Goal: Information Seeking & Learning: Find specific fact

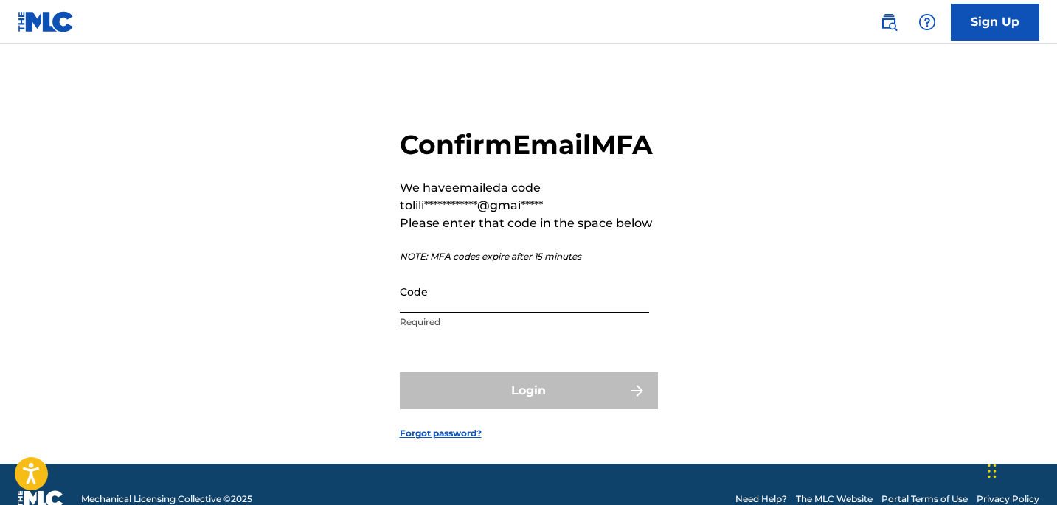
click at [499, 313] on input "Code" at bounding box center [524, 292] width 249 height 42
paste input "098777"
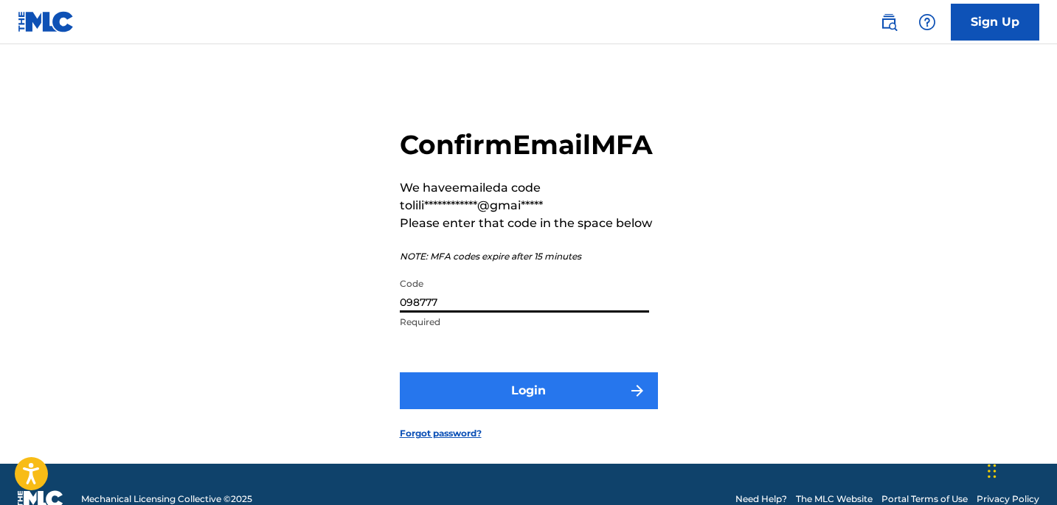
type input "098777"
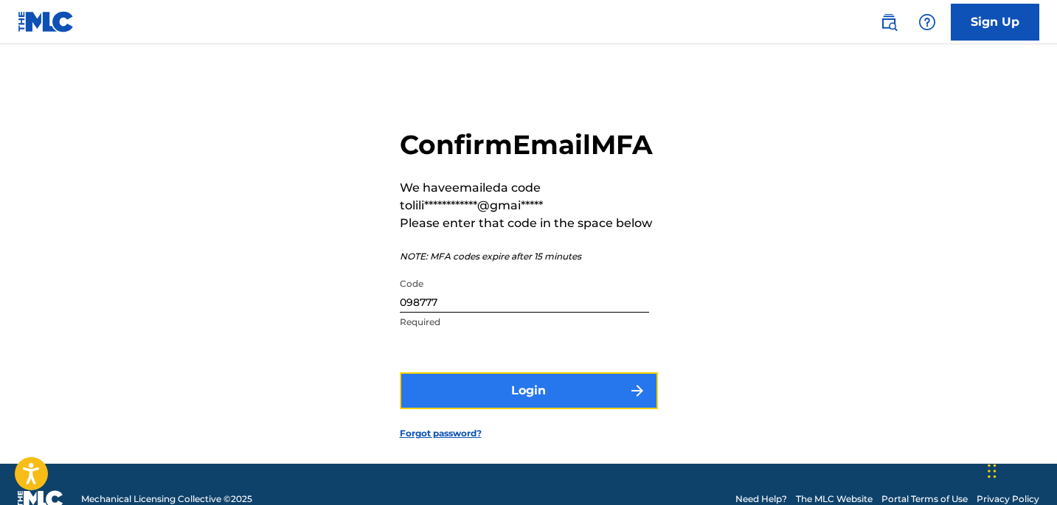
click at [547, 409] on button "Login" at bounding box center [529, 390] width 258 height 37
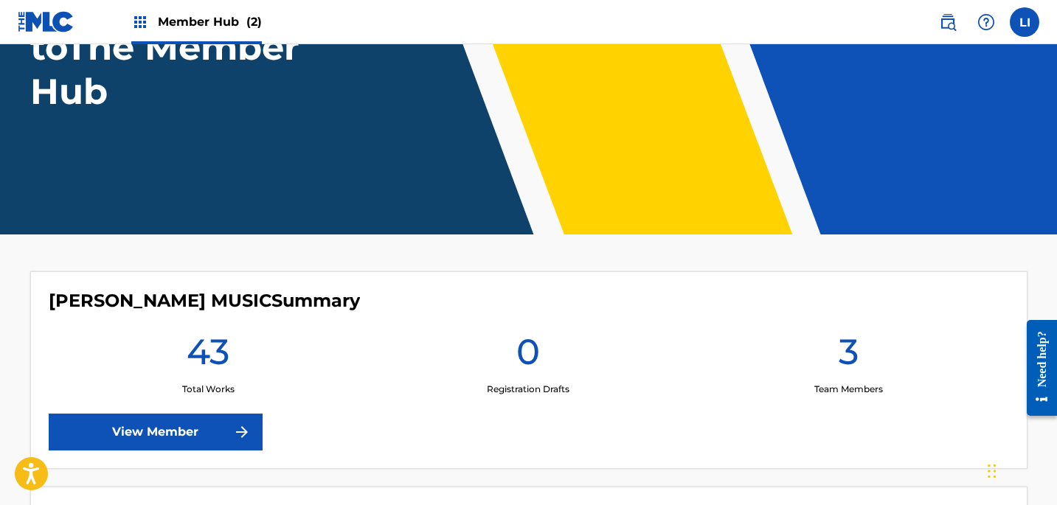
scroll to position [439, 0]
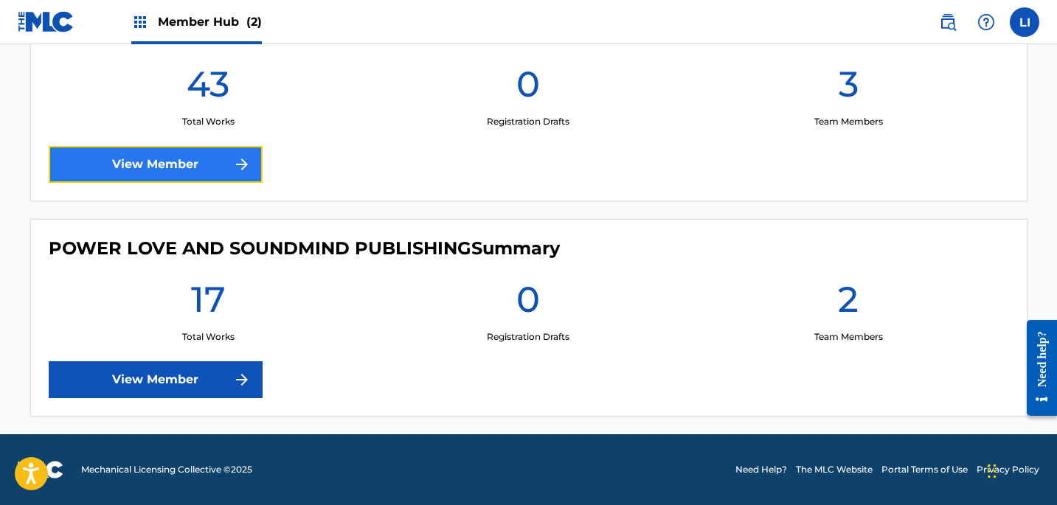
click at [183, 178] on link "View Member" at bounding box center [156, 164] width 214 height 37
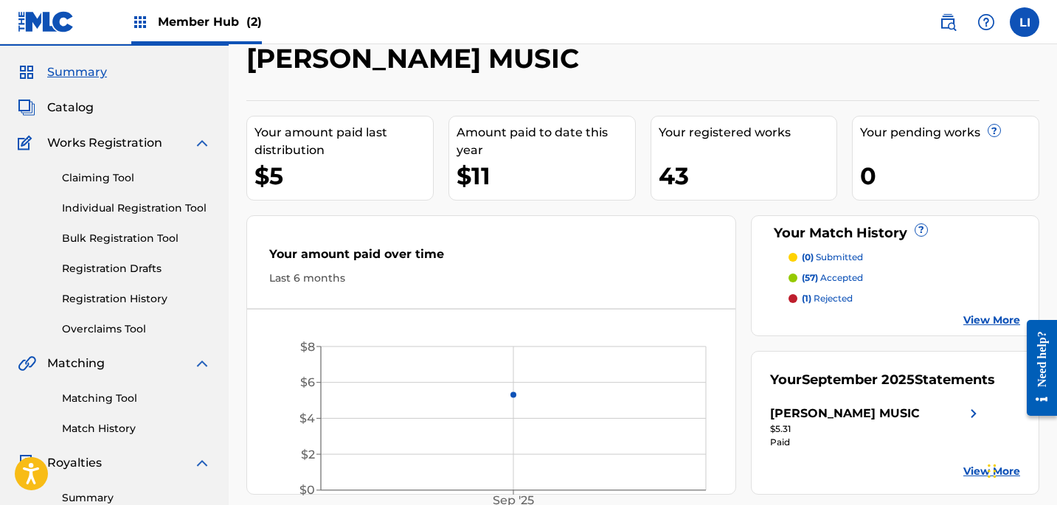
scroll to position [1, 0]
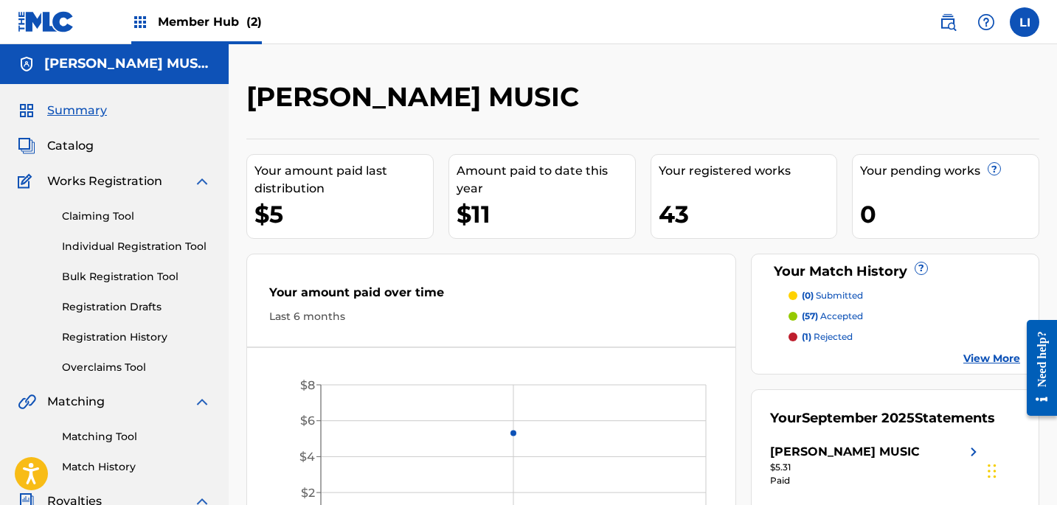
click at [159, 32] on div "Member Hub (2)" at bounding box center [196, 22] width 131 height 44
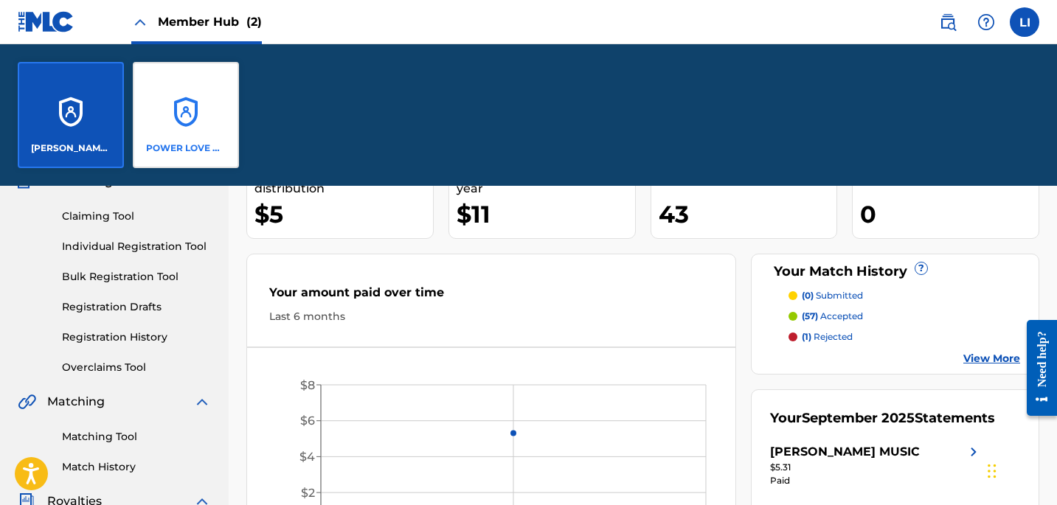
click at [198, 108] on div "POWER LOVE AND SOUNDMIND PUBLISHING" at bounding box center [186, 115] width 106 height 106
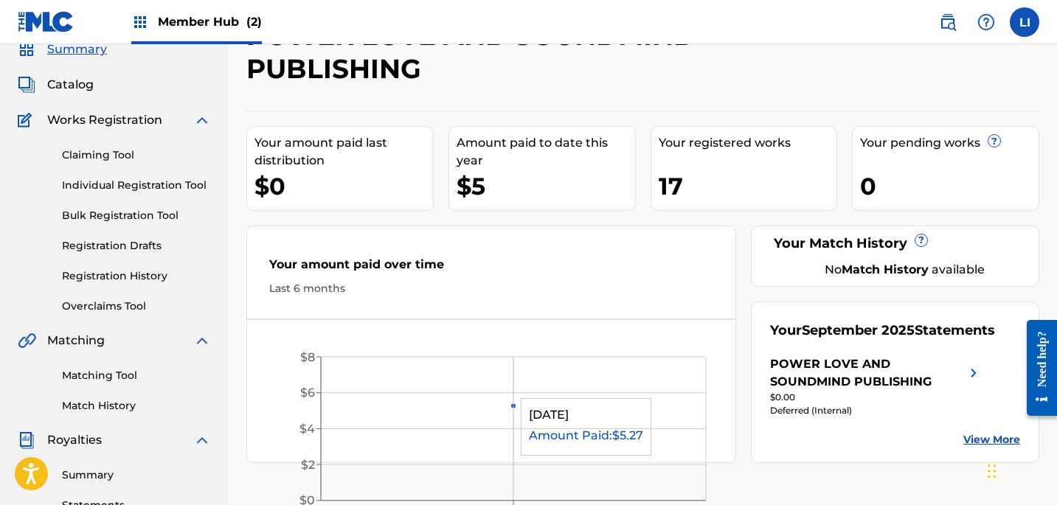
scroll to position [252, 0]
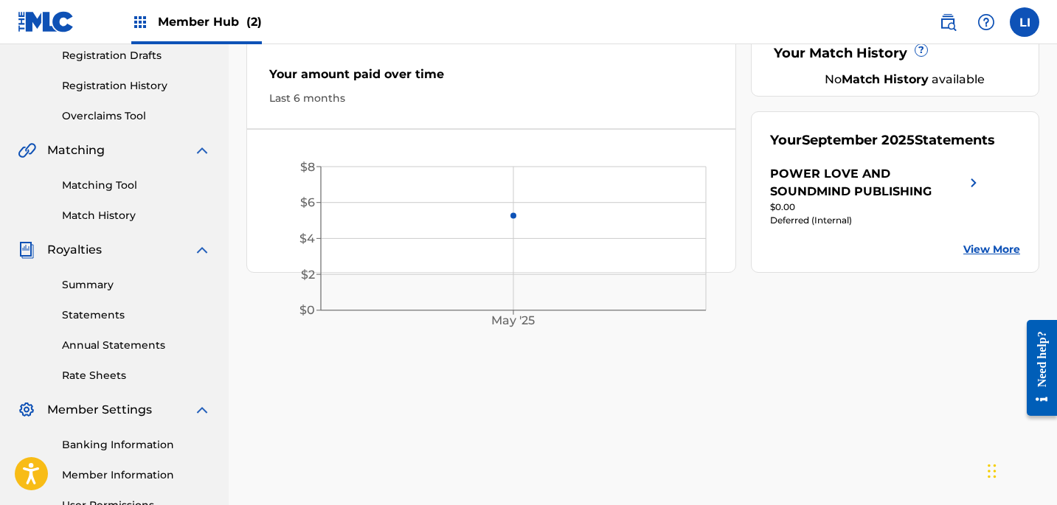
click at [850, 214] on div "Deferred (Internal)" at bounding box center [876, 220] width 212 height 13
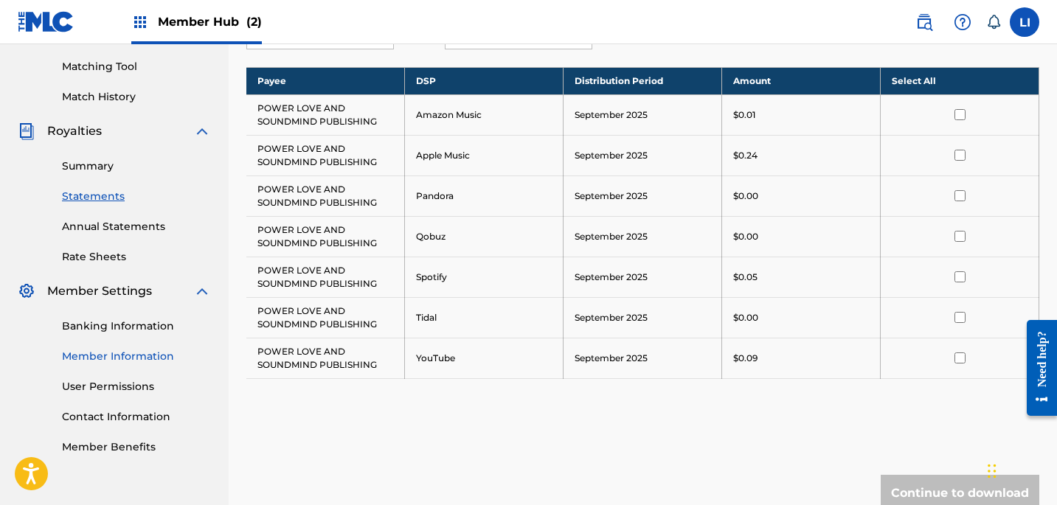
scroll to position [398, 0]
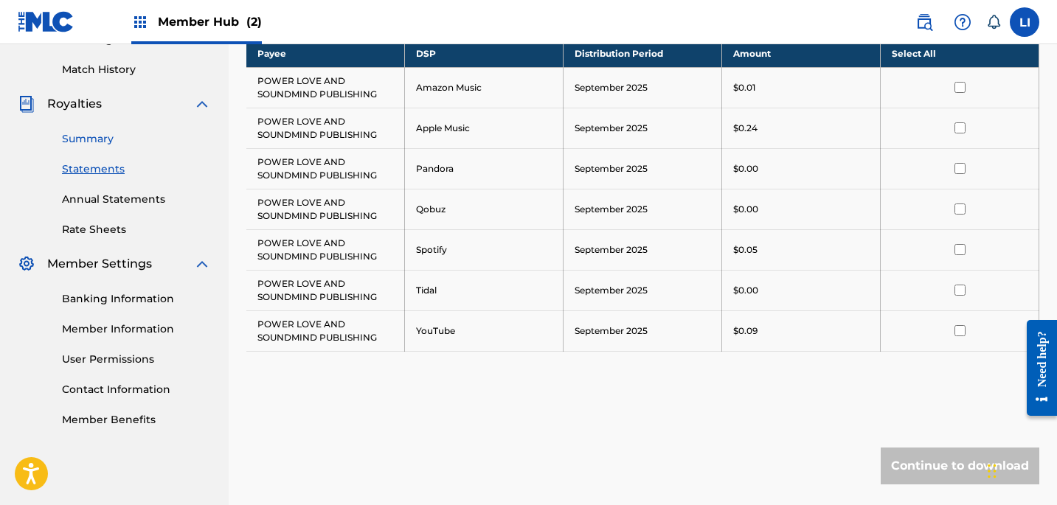
click at [98, 137] on link "Summary" at bounding box center [136, 138] width 149 height 15
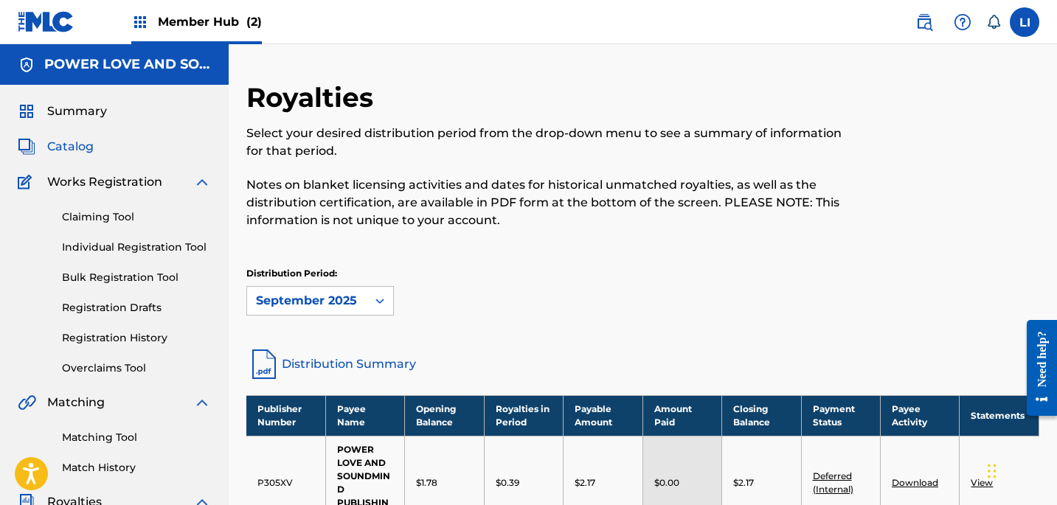
click at [89, 141] on span "Catalog" at bounding box center [70, 147] width 46 height 18
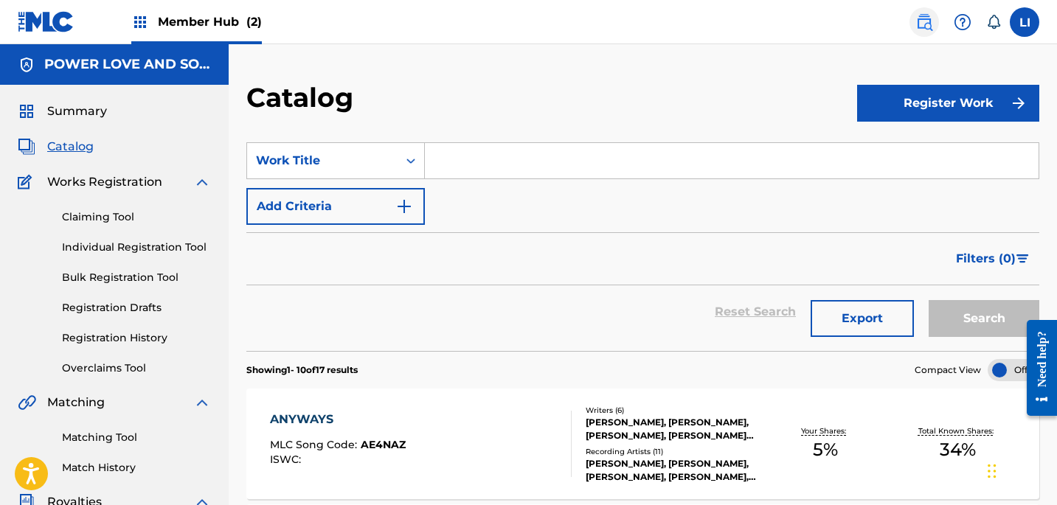
click at [914, 30] on link at bounding box center [924, 22] width 30 height 30
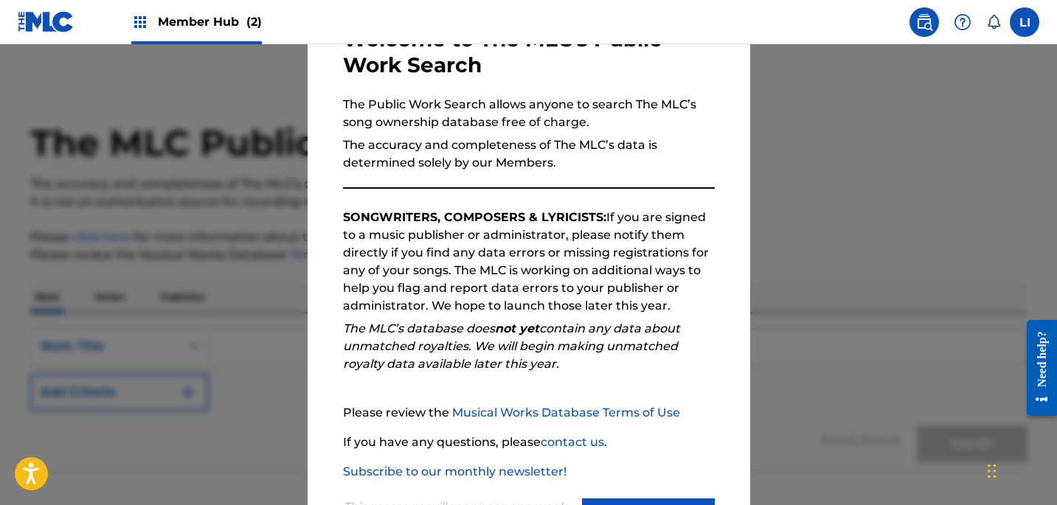
scroll to position [170, 0]
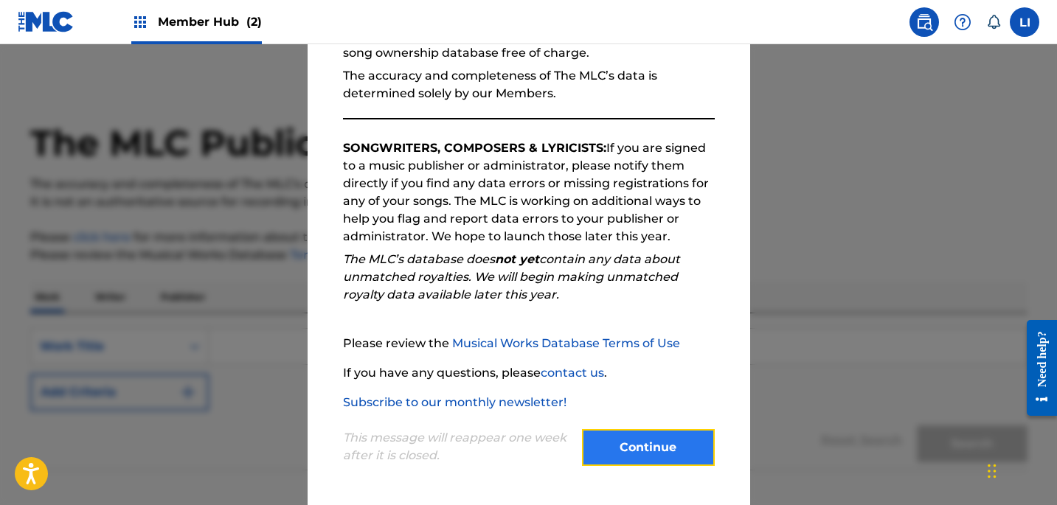
click at [677, 442] on button "Continue" at bounding box center [648, 447] width 133 height 37
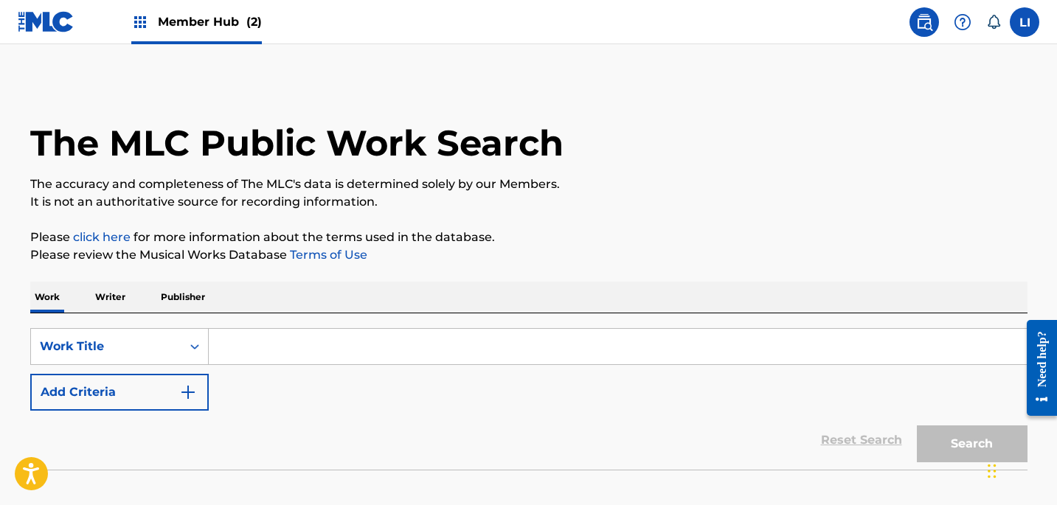
click at [318, 346] on input "Search Form" at bounding box center [618, 346] width 818 height 35
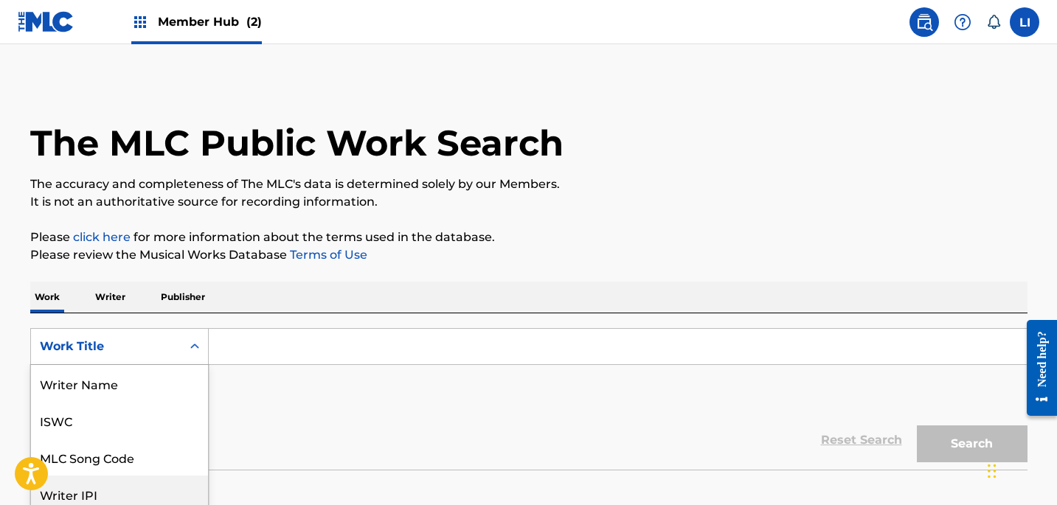
scroll to position [72, 0]
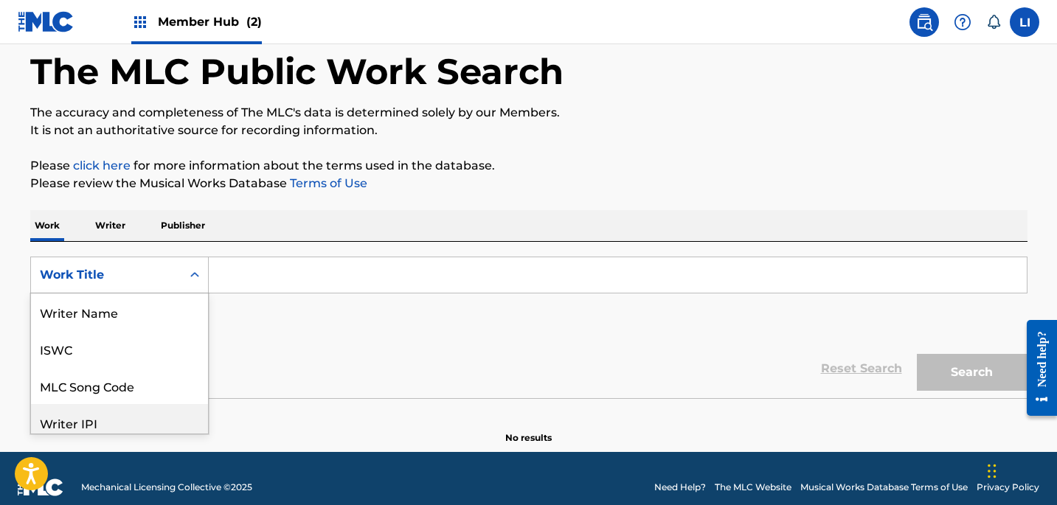
click at [43, 294] on div "Writer IPI, 4 of 8. 8 results available. Use Up and Down to choose options, pre…" at bounding box center [119, 275] width 178 height 37
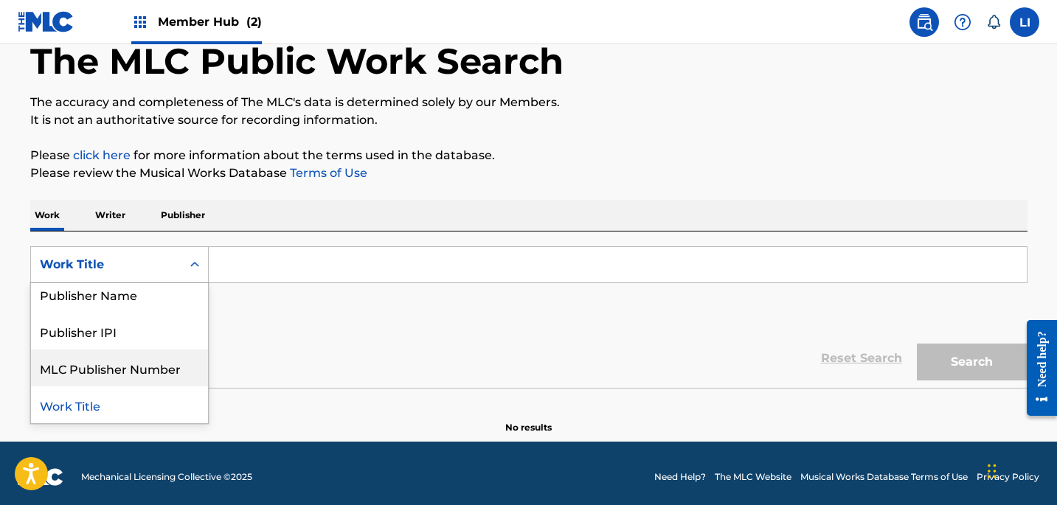
scroll to position [0, 0]
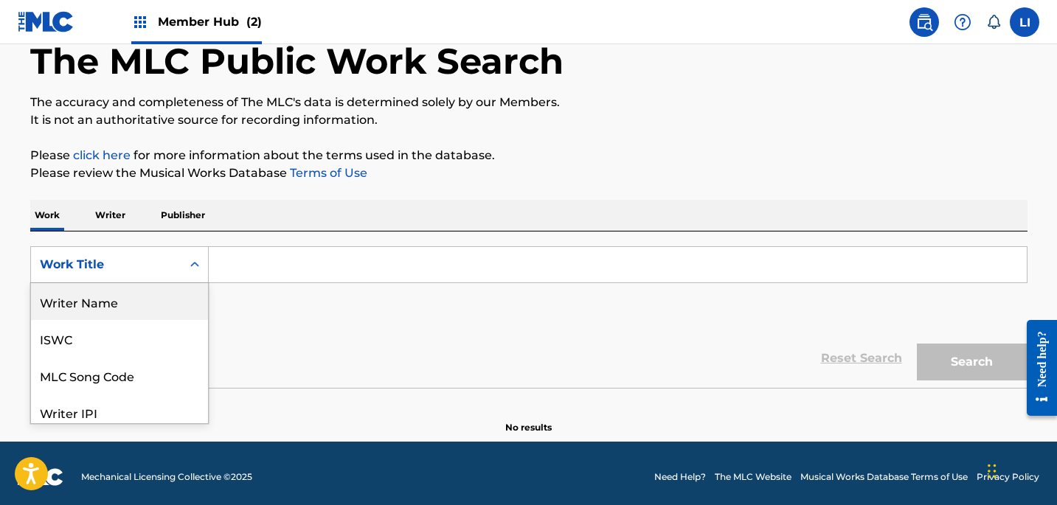
click at [127, 317] on div "Writer Name" at bounding box center [119, 301] width 177 height 37
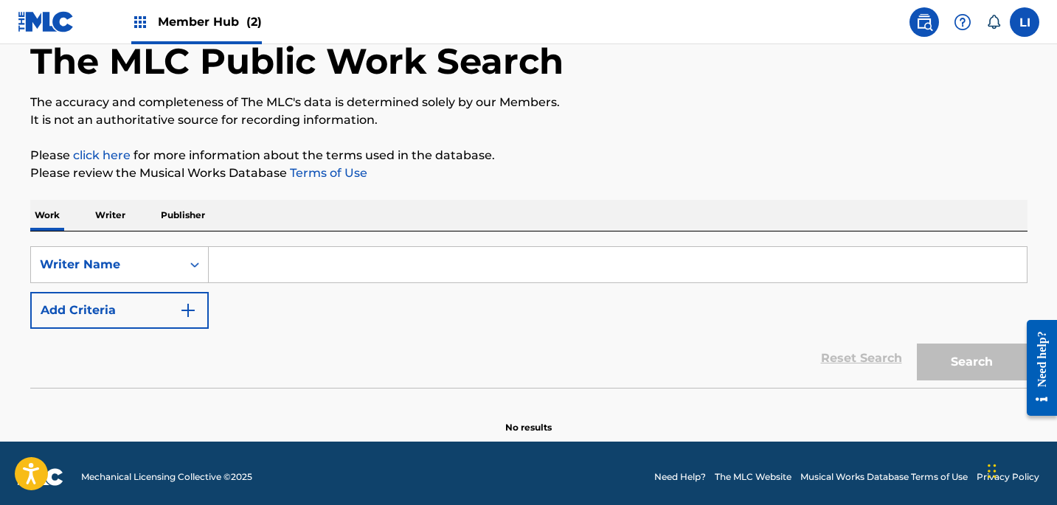
click at [305, 254] on input "Search Form" at bounding box center [618, 264] width 818 height 35
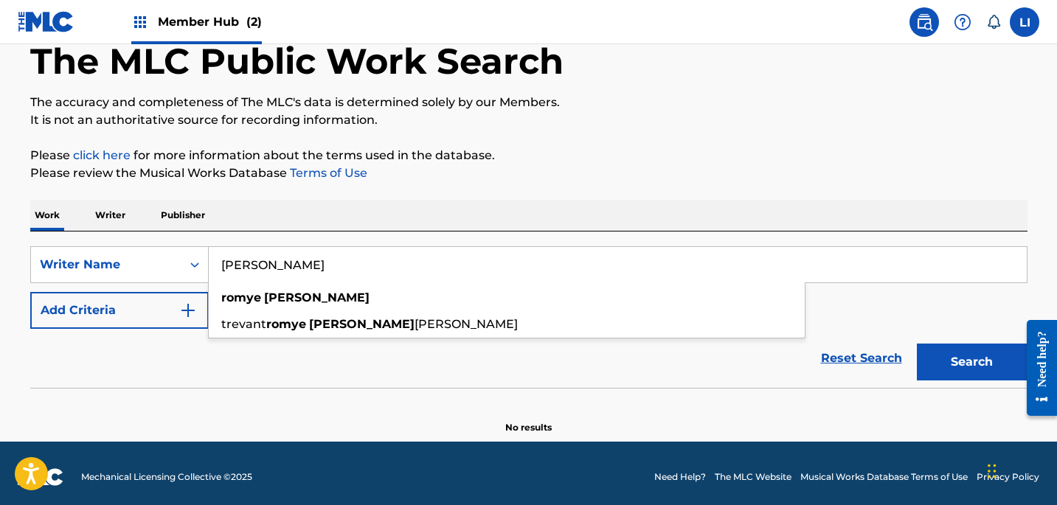
type input "[PERSON_NAME]"
click at [917, 344] on button "Search" at bounding box center [972, 362] width 111 height 37
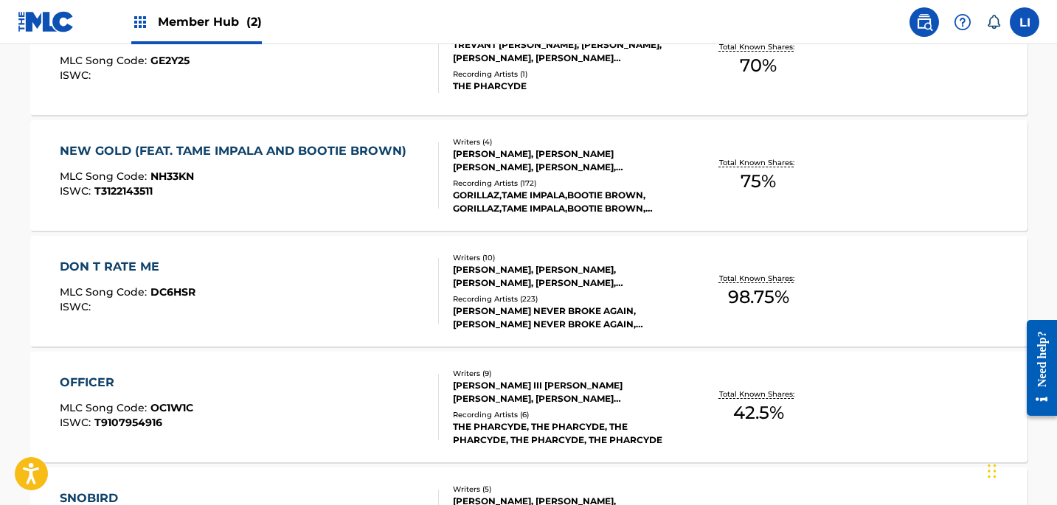
scroll to position [844, 0]
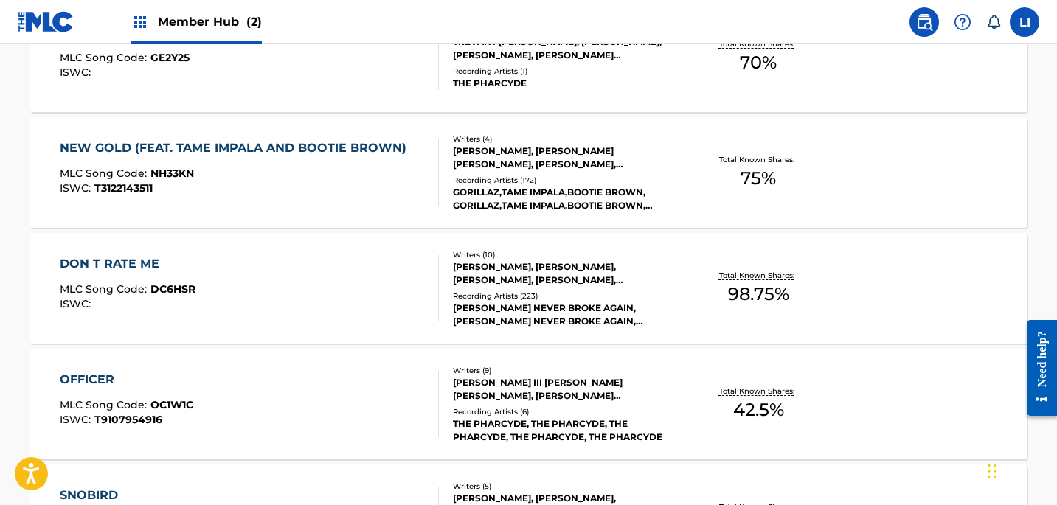
click at [321, 181] on div "MLC Song Code : NH33KN" at bounding box center [237, 175] width 354 height 15
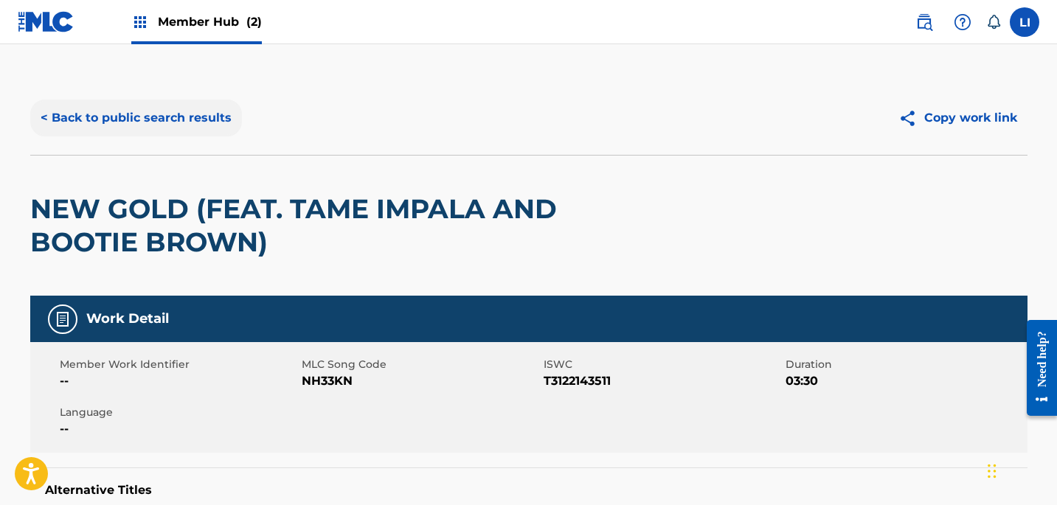
click at [185, 108] on button "< Back to public search results" at bounding box center [136, 118] width 212 height 37
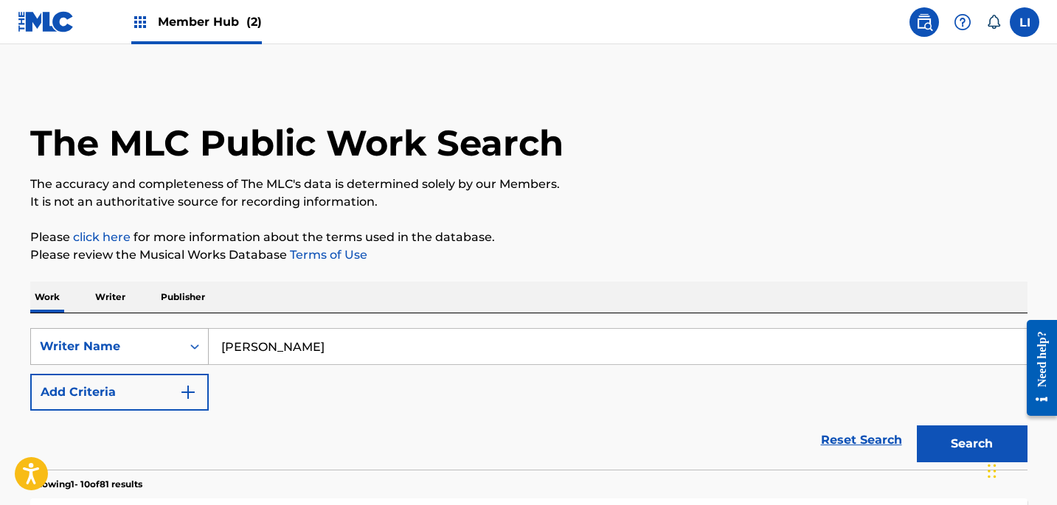
click at [123, 337] on div "Writer Name" at bounding box center [119, 346] width 178 height 37
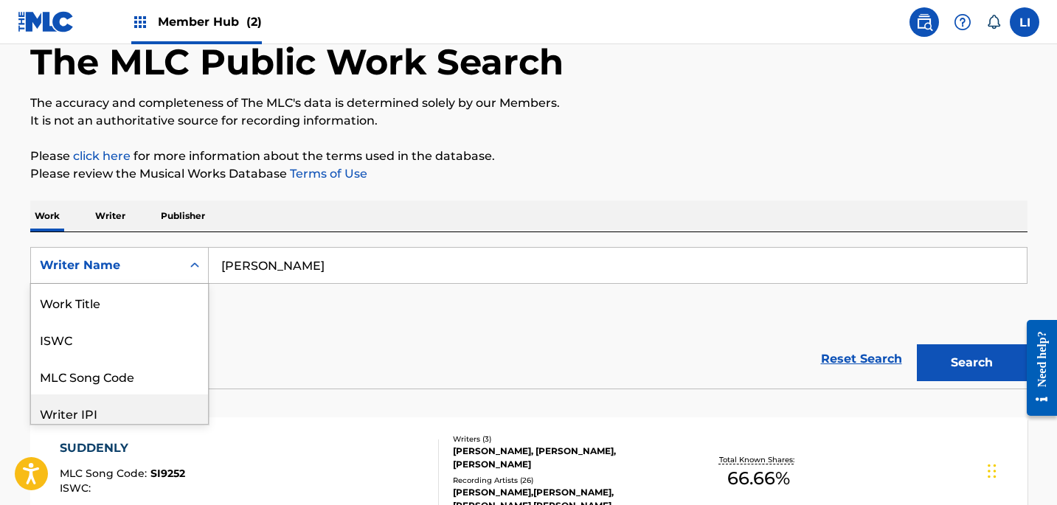
scroll to position [74, 0]
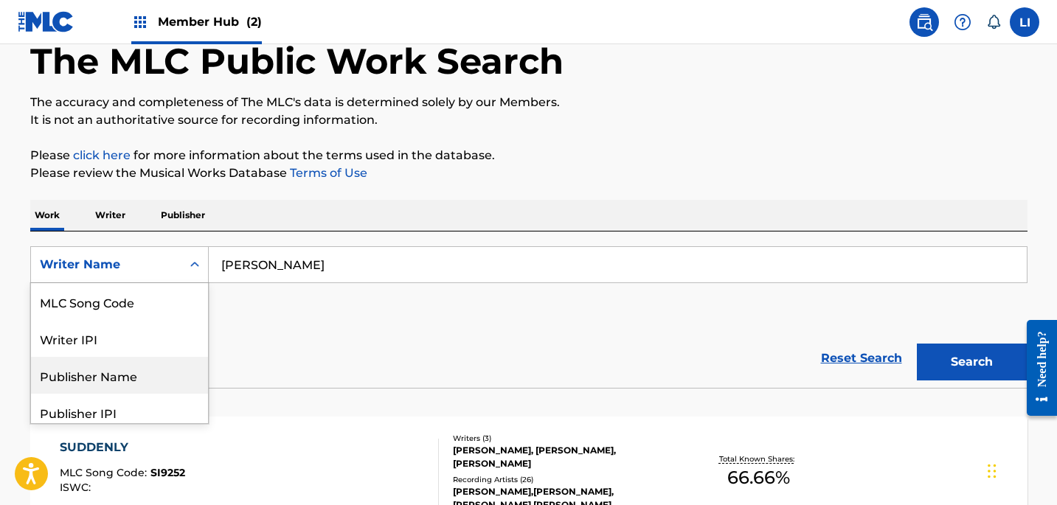
drag, startPoint x: 118, startPoint y: 375, endPoint x: 229, endPoint y: 308, distance: 129.4
click at [120, 374] on div "Publisher Name" at bounding box center [119, 375] width 177 height 37
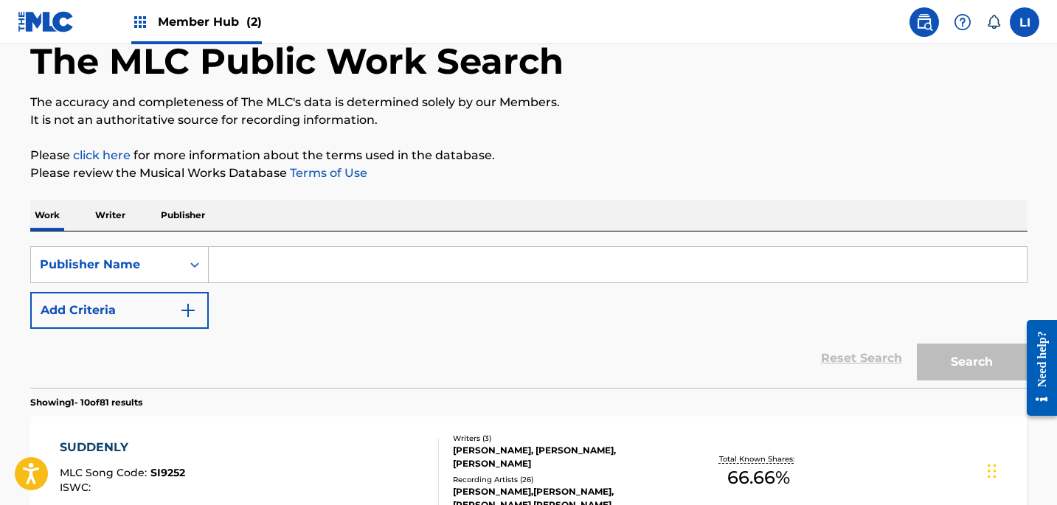
click at [361, 259] on input "Search Form" at bounding box center [618, 264] width 818 height 35
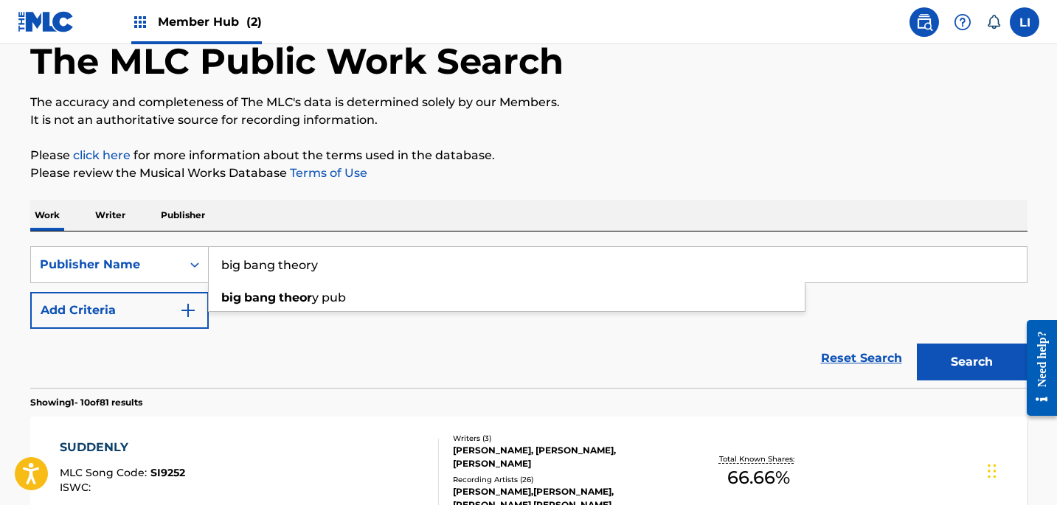
type input "big bang theory"
click at [917, 344] on button "Search" at bounding box center [972, 362] width 111 height 37
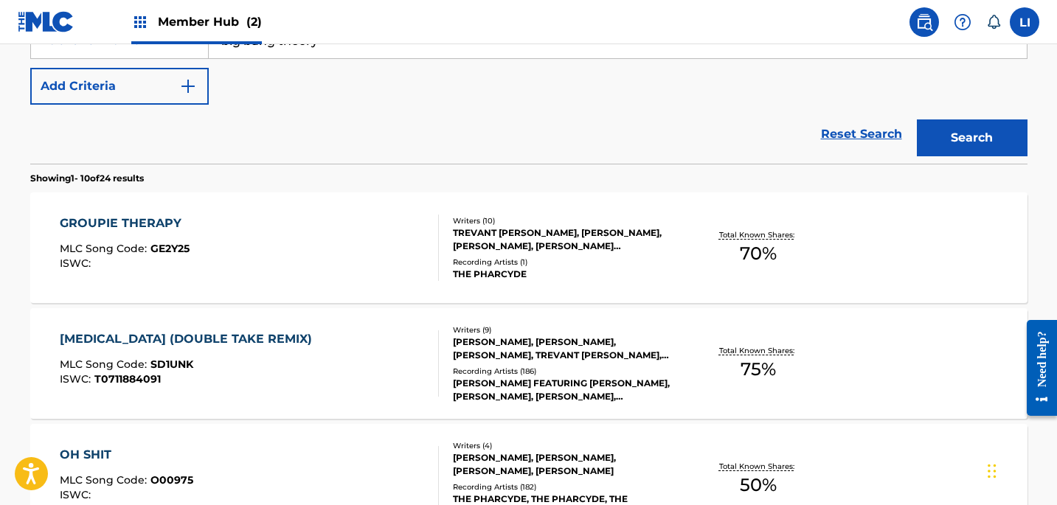
scroll to position [307, 0]
click at [286, 235] on div "GROUPIE THERAPY MLC Song Code : GE2Y25 ISWC :" at bounding box center [249, 247] width 379 height 66
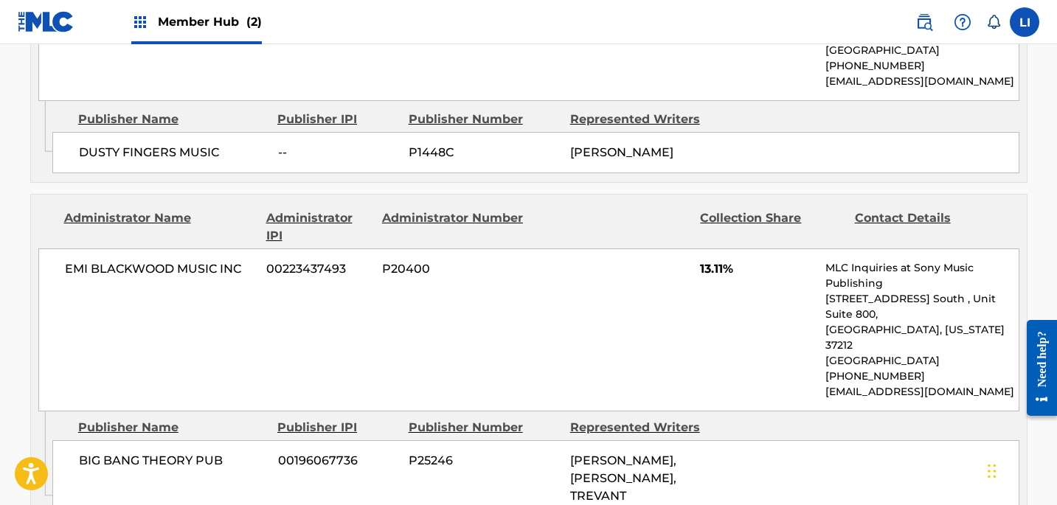
scroll to position [1535, 0]
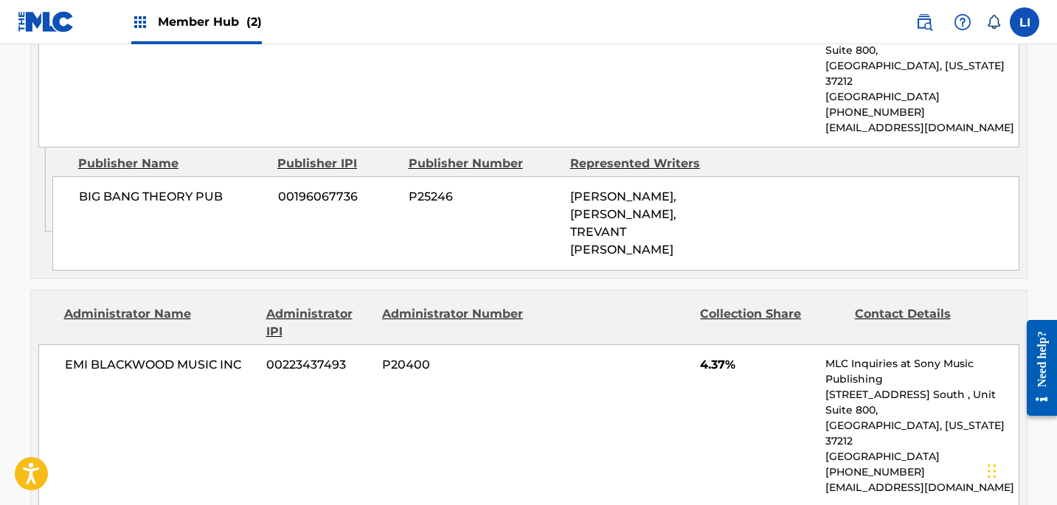
drag, startPoint x: 136, startPoint y: 101, endPoint x: 768, endPoint y: 147, distance: 633.0
click at [768, 176] on div "BIG BANG THEORY PUB 00196067736 P25246 [PERSON_NAME], [PERSON_NAME], TREVANT [P…" at bounding box center [535, 223] width 967 height 94
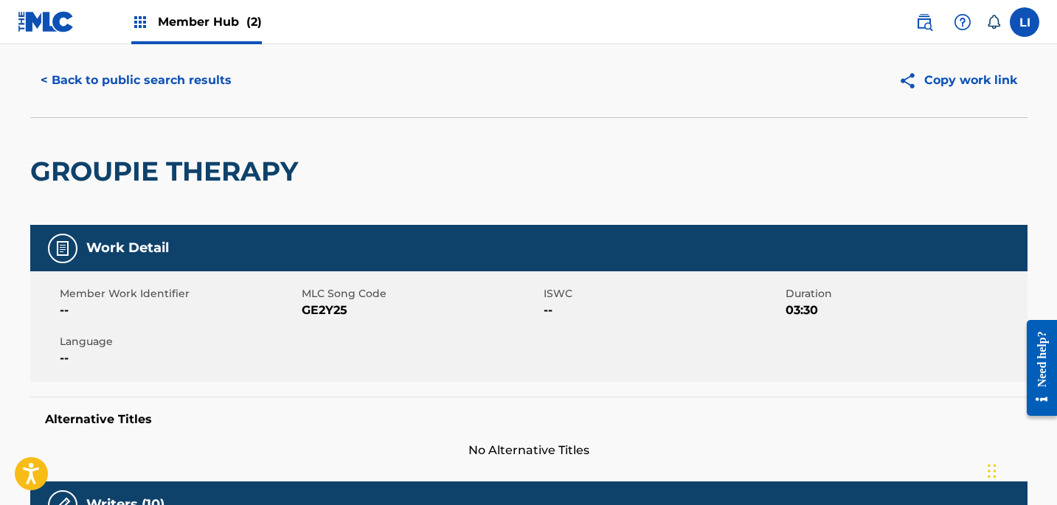
scroll to position [0, 0]
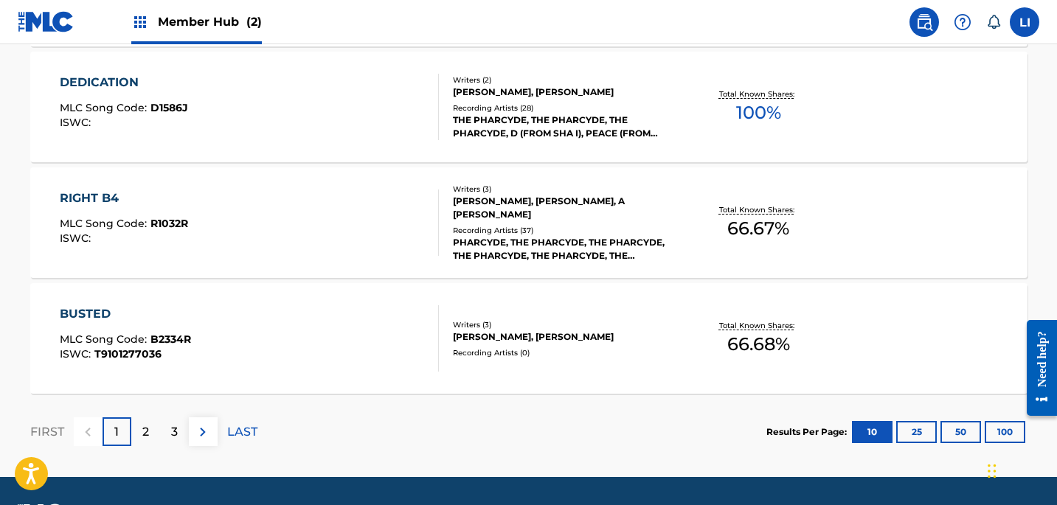
scroll to position [863, 0]
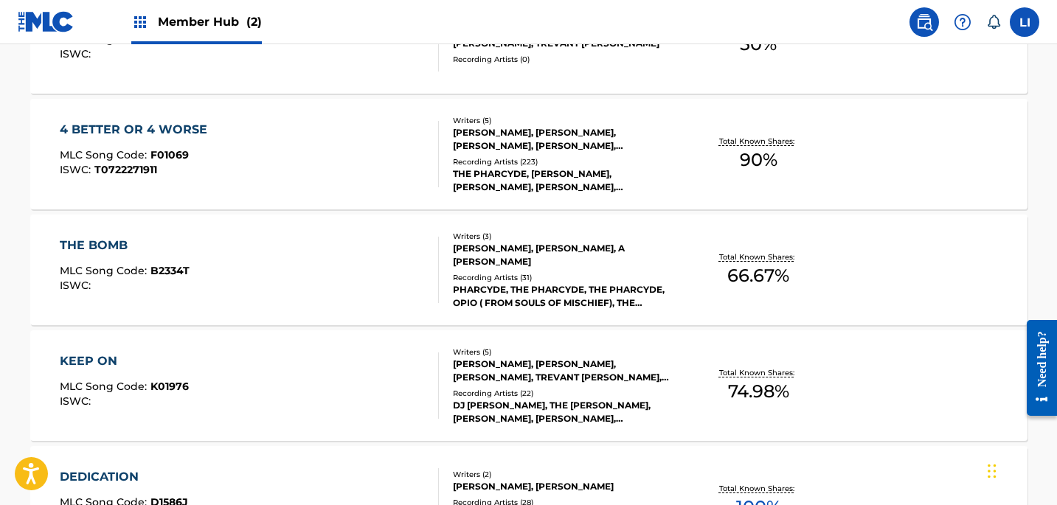
click at [284, 315] on div "THE BOMB MLC Song Code : B2334T ISWC : Writers ( 3 ) [PERSON_NAME], [PERSON_NAM…" at bounding box center [528, 270] width 997 height 111
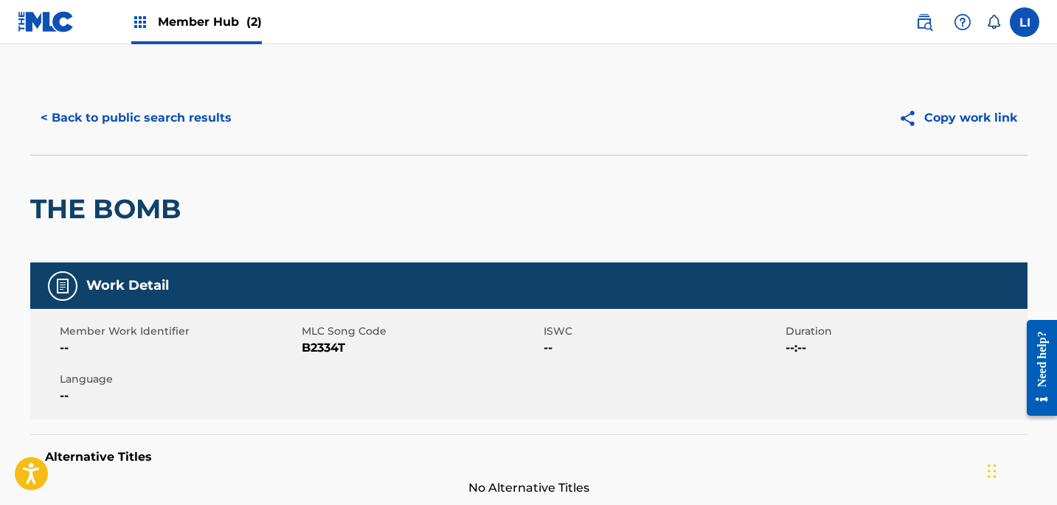
click at [242, 29] on span "Member Hub (2)" at bounding box center [210, 21] width 104 height 17
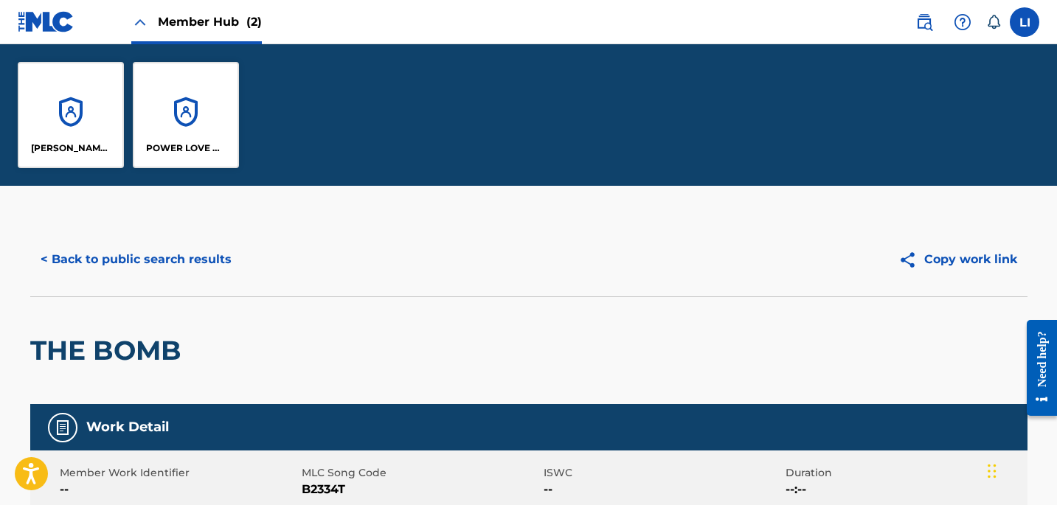
click at [593, 131] on div "[PERSON_NAME] MUSIC POWER LOVE AND SOUNDMIND PUBLISHING" at bounding box center [528, 115] width 1057 height 142
